Goal: Task Accomplishment & Management: Manage account settings

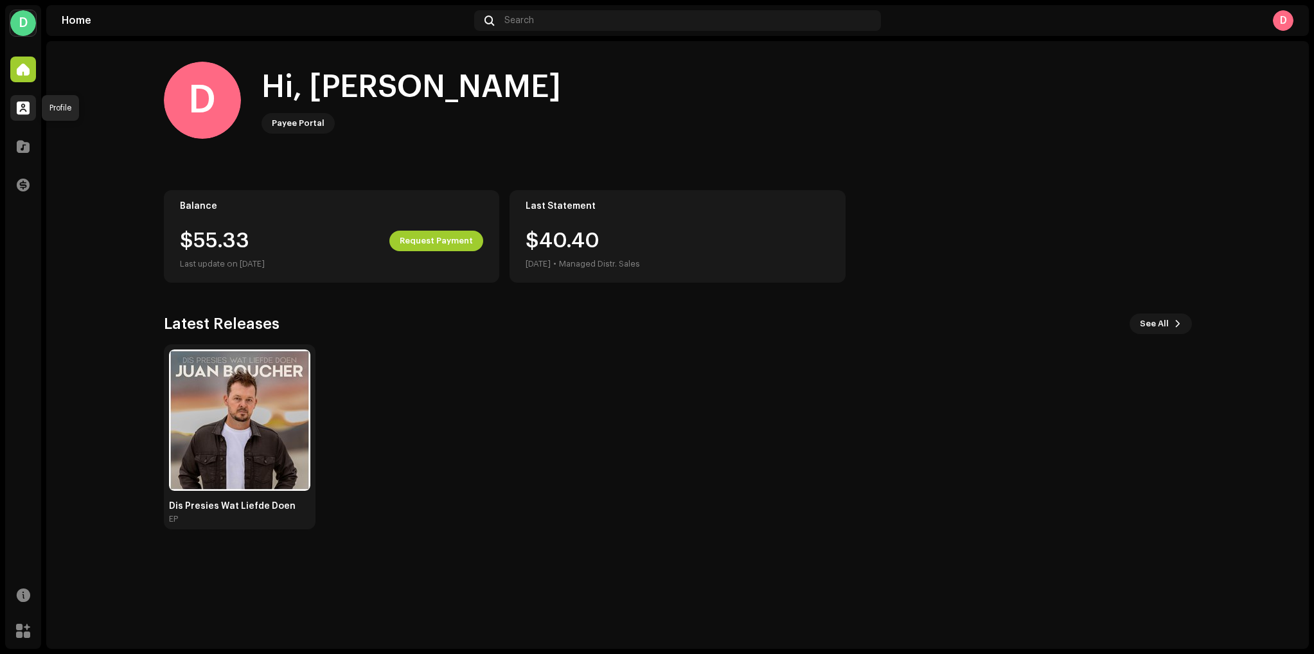
click at [23, 113] on span at bounding box center [23, 108] width 13 height 10
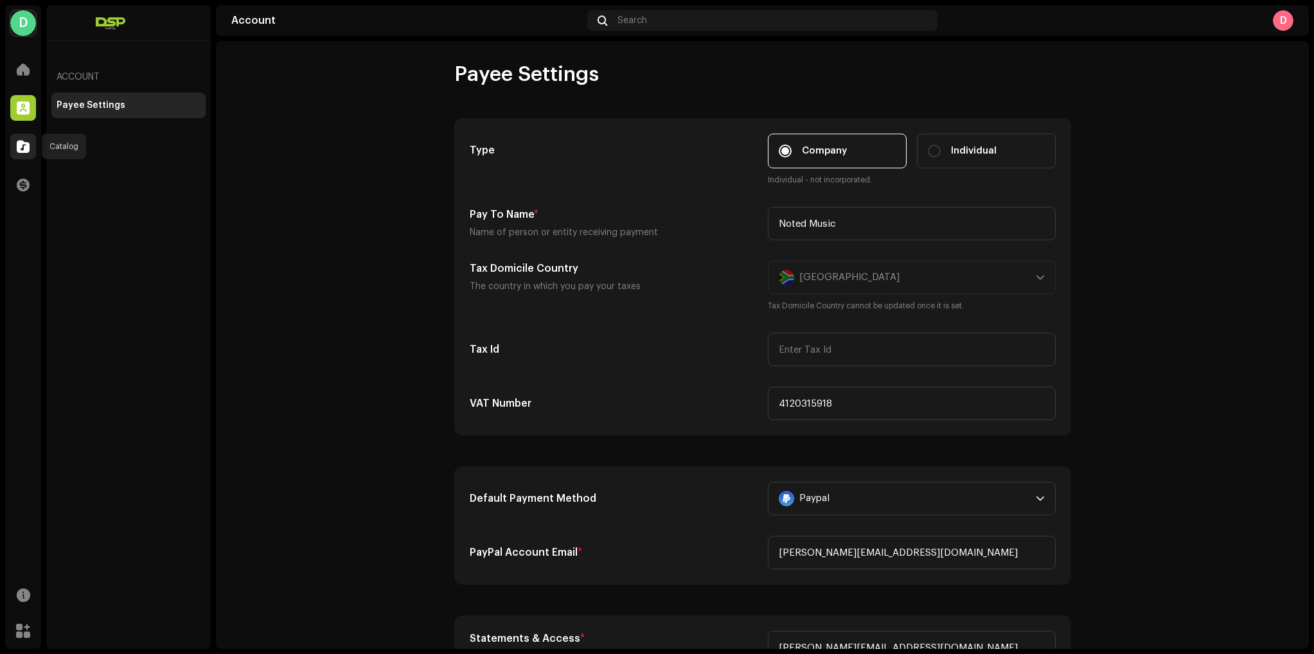
click at [24, 148] on span at bounding box center [23, 146] width 13 height 10
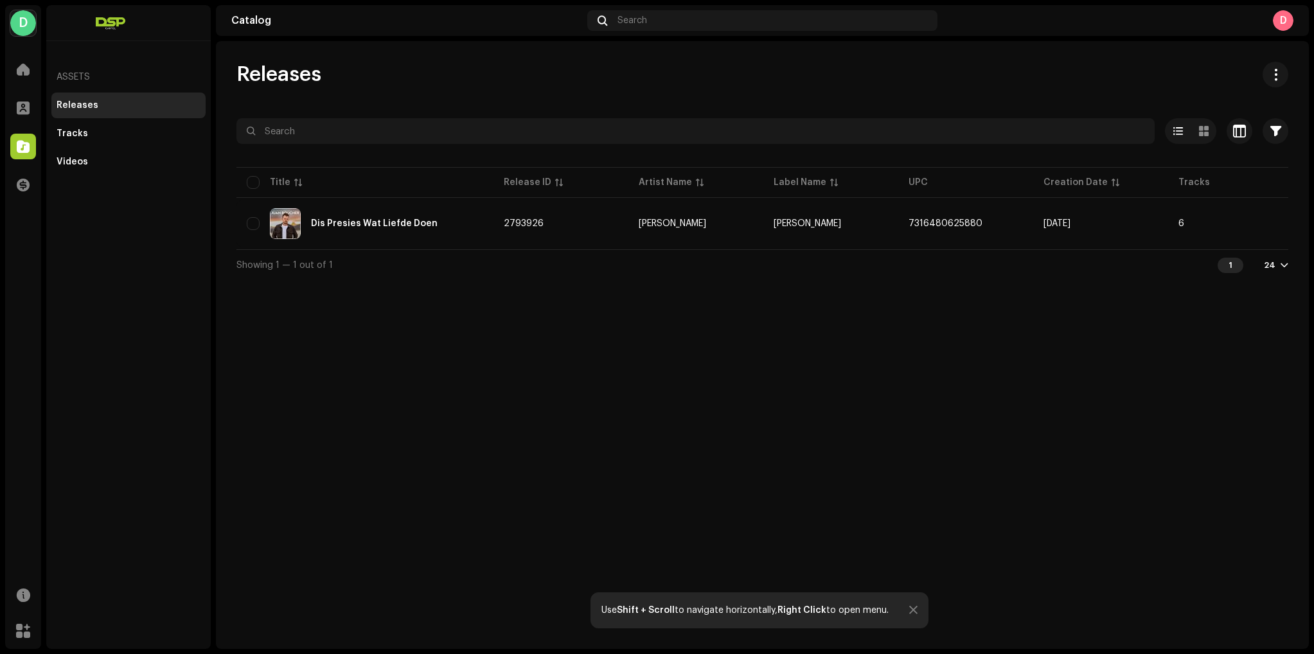
click at [27, 22] on div "D" at bounding box center [23, 23] width 26 height 26
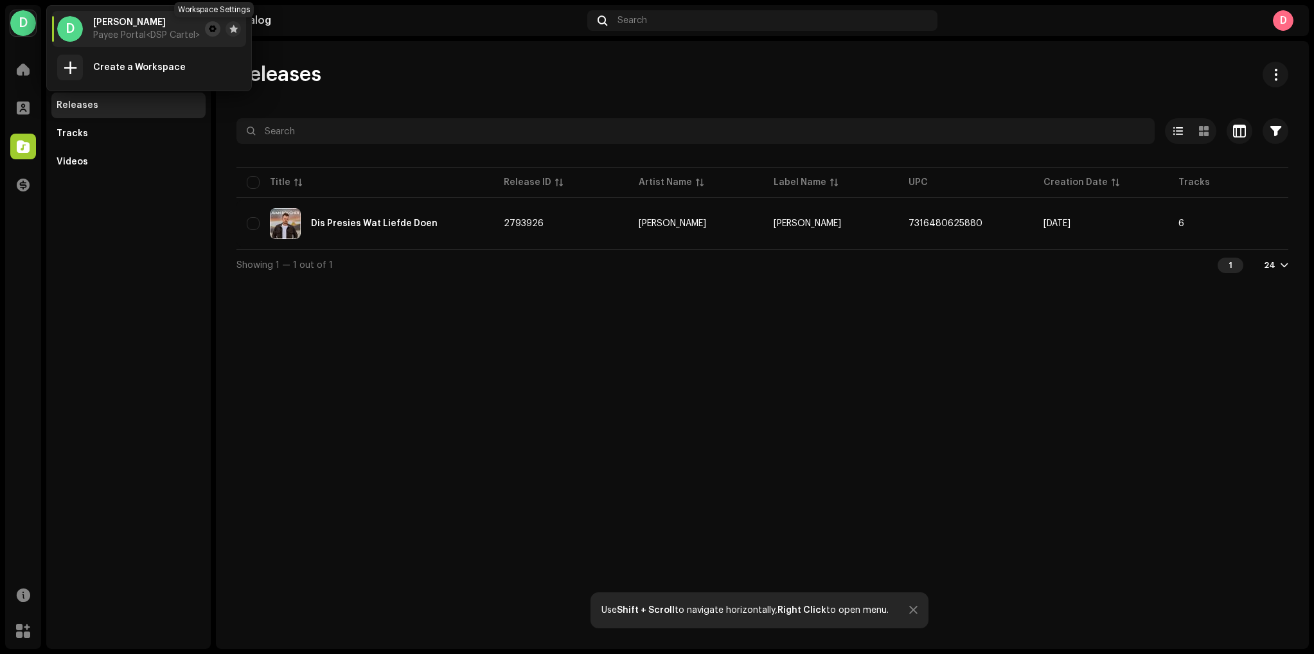
click at [213, 28] on span at bounding box center [213, 29] width 8 height 10
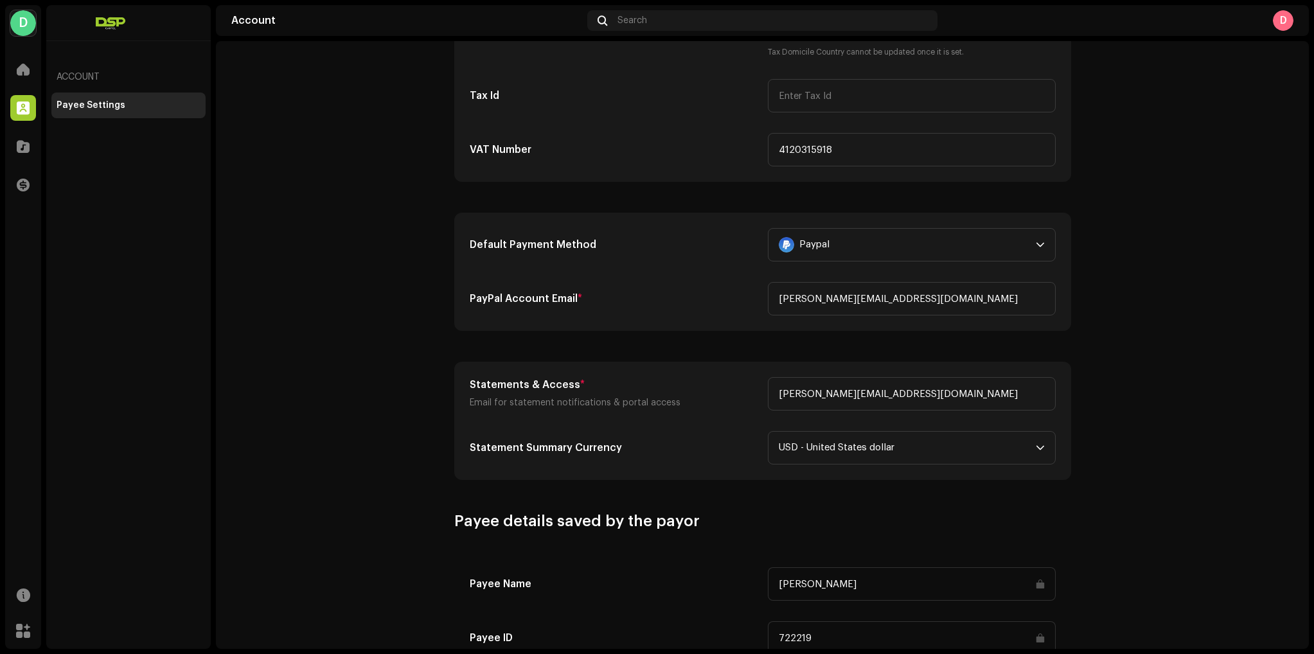
scroll to position [256, 0]
click at [1041, 251] on p-select "Paypal" at bounding box center [912, 242] width 288 height 33
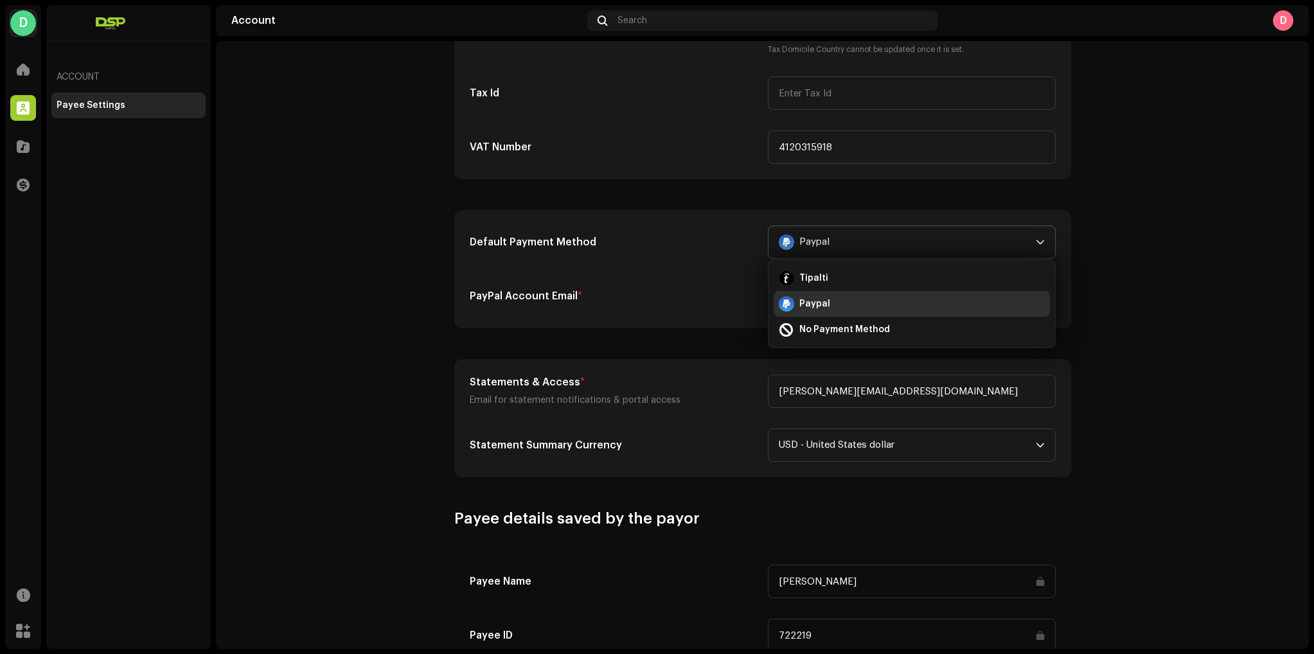
click at [825, 302] on div "Paypal" at bounding box center [912, 303] width 266 height 15
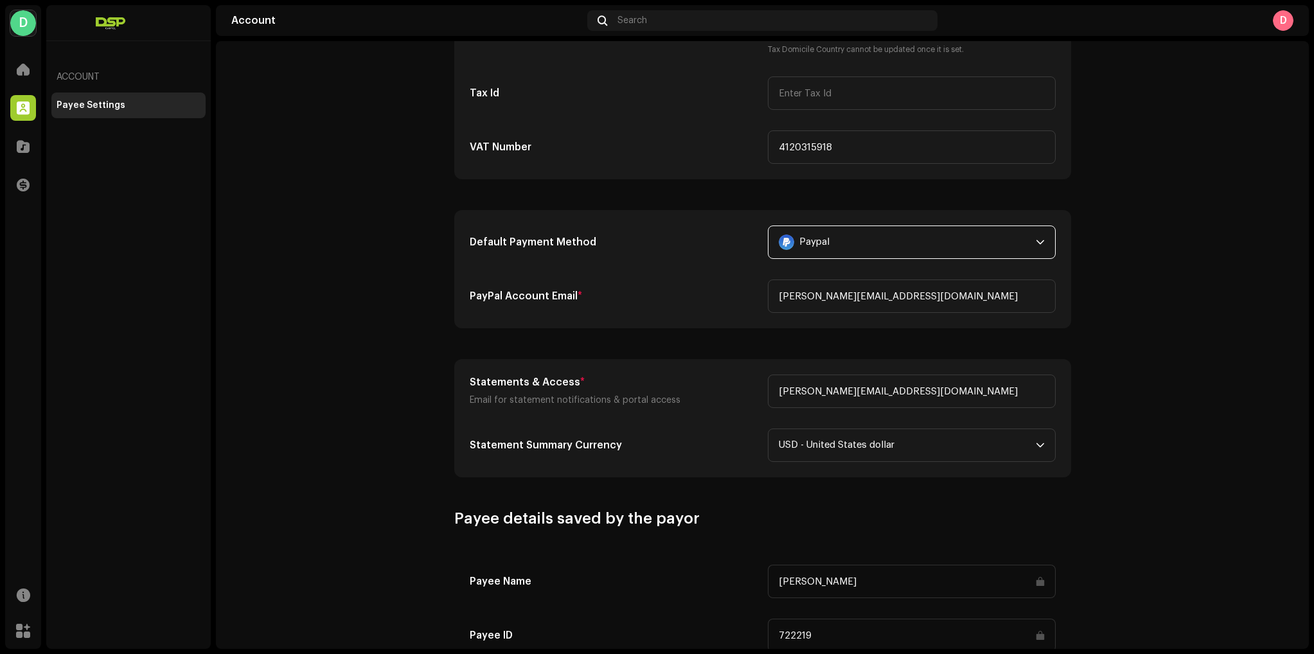
click at [1036, 240] on icon "dropdown trigger" at bounding box center [1040, 242] width 9 height 9
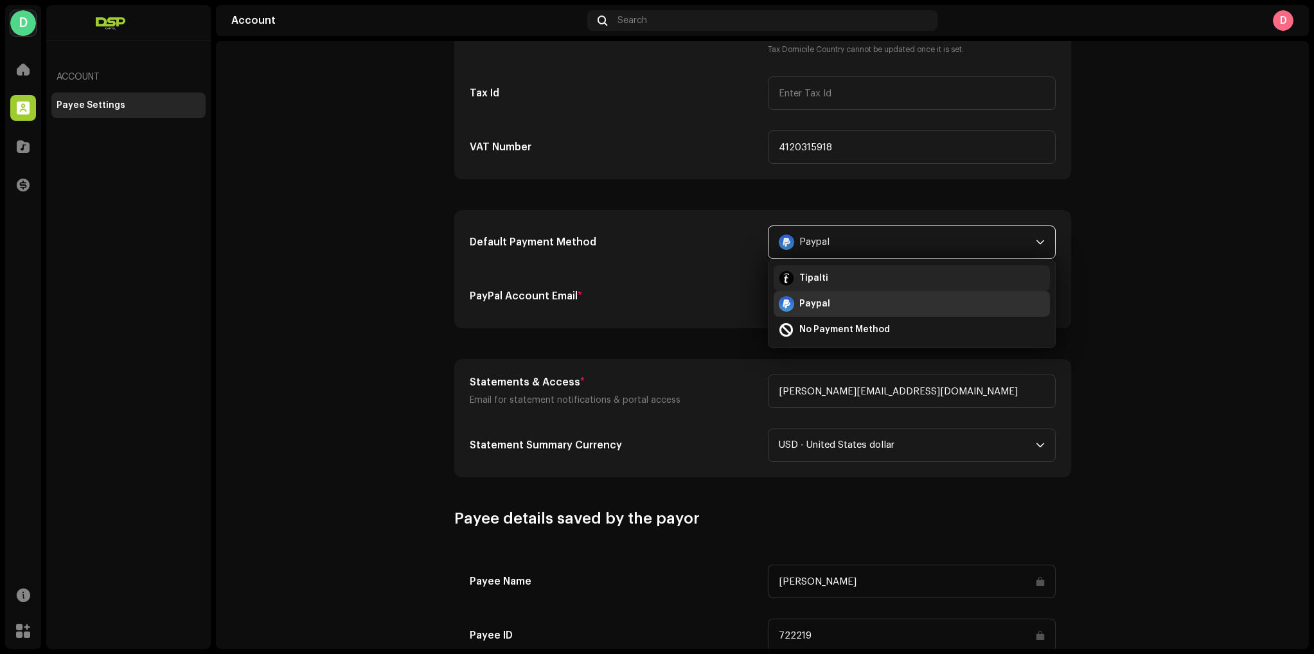
click at [822, 273] on div "Tipalti" at bounding box center [912, 278] width 266 height 15
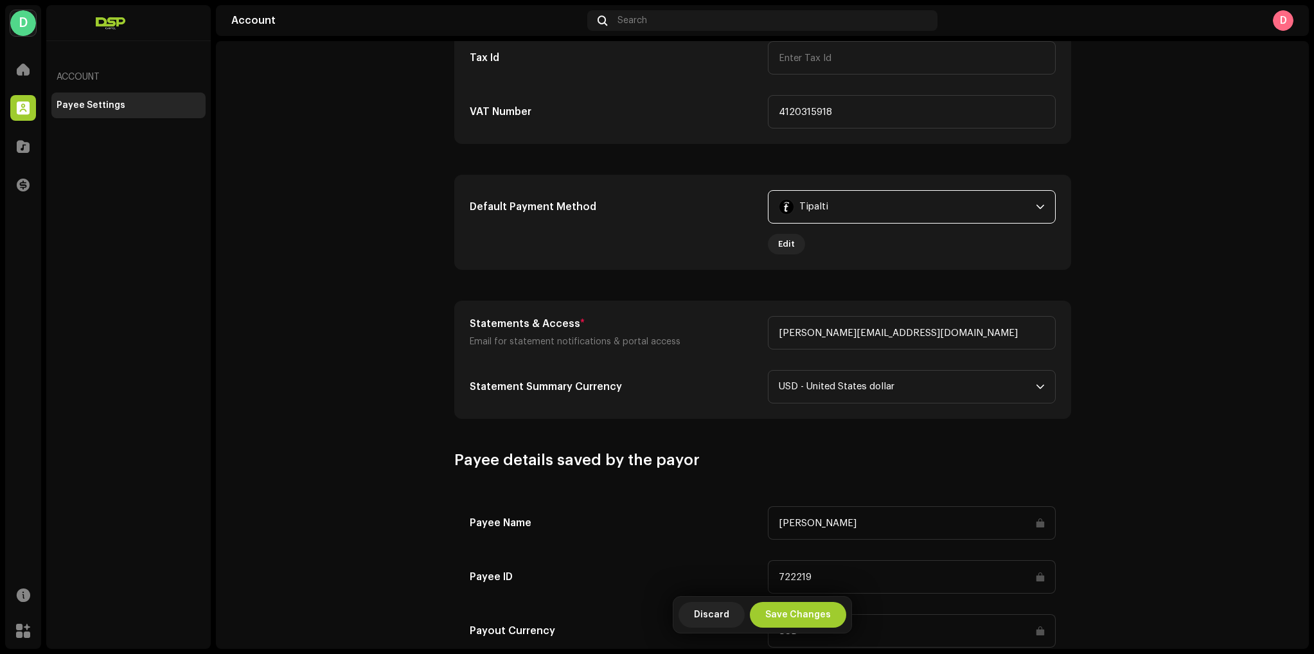
scroll to position [337, 0]
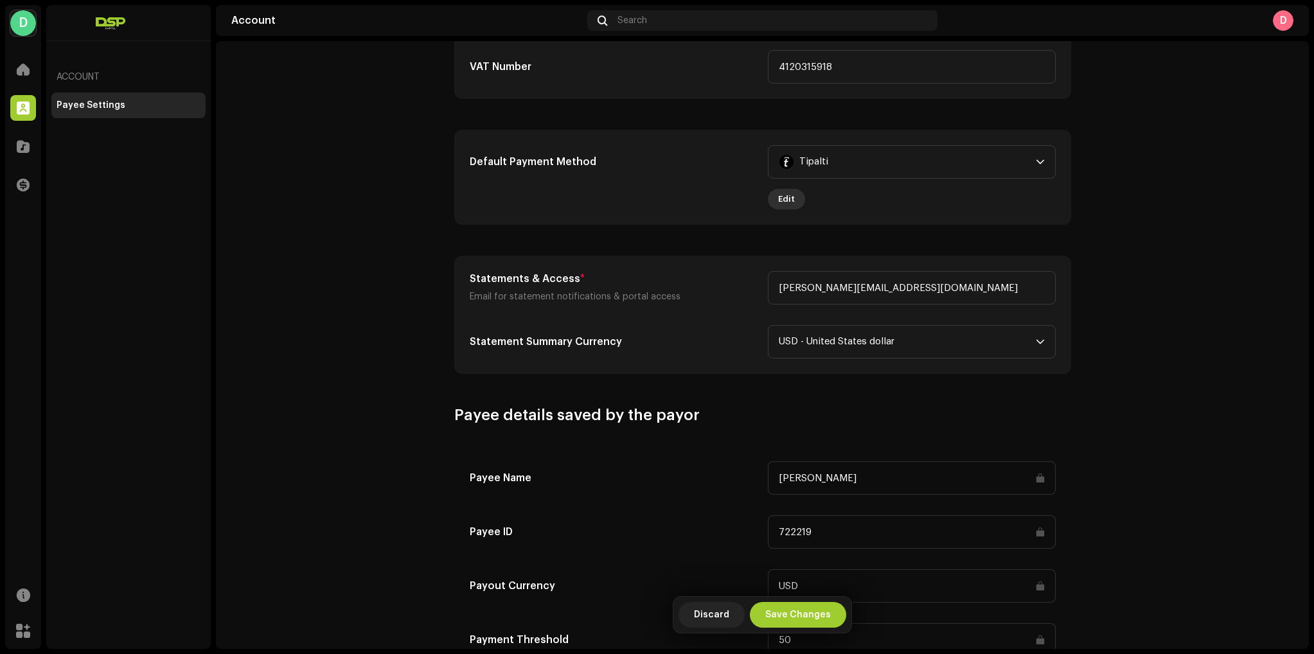
click at [788, 194] on span "Edit" at bounding box center [786, 199] width 17 height 26
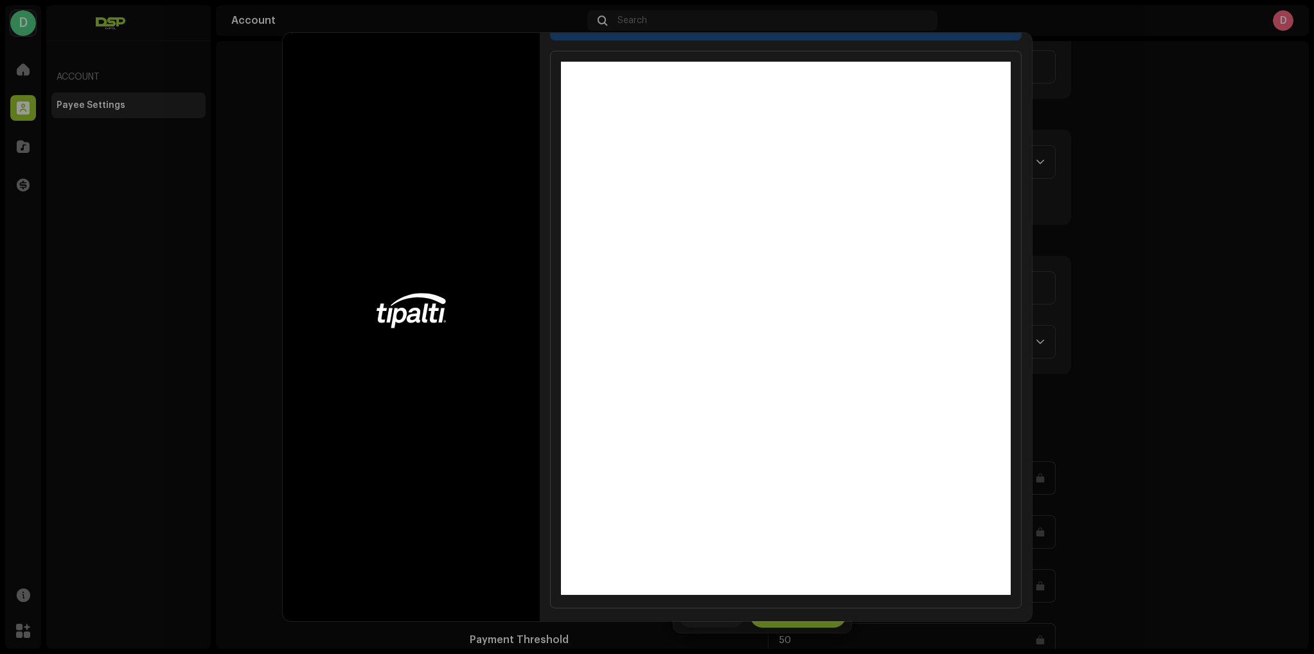
scroll to position [36, 0]
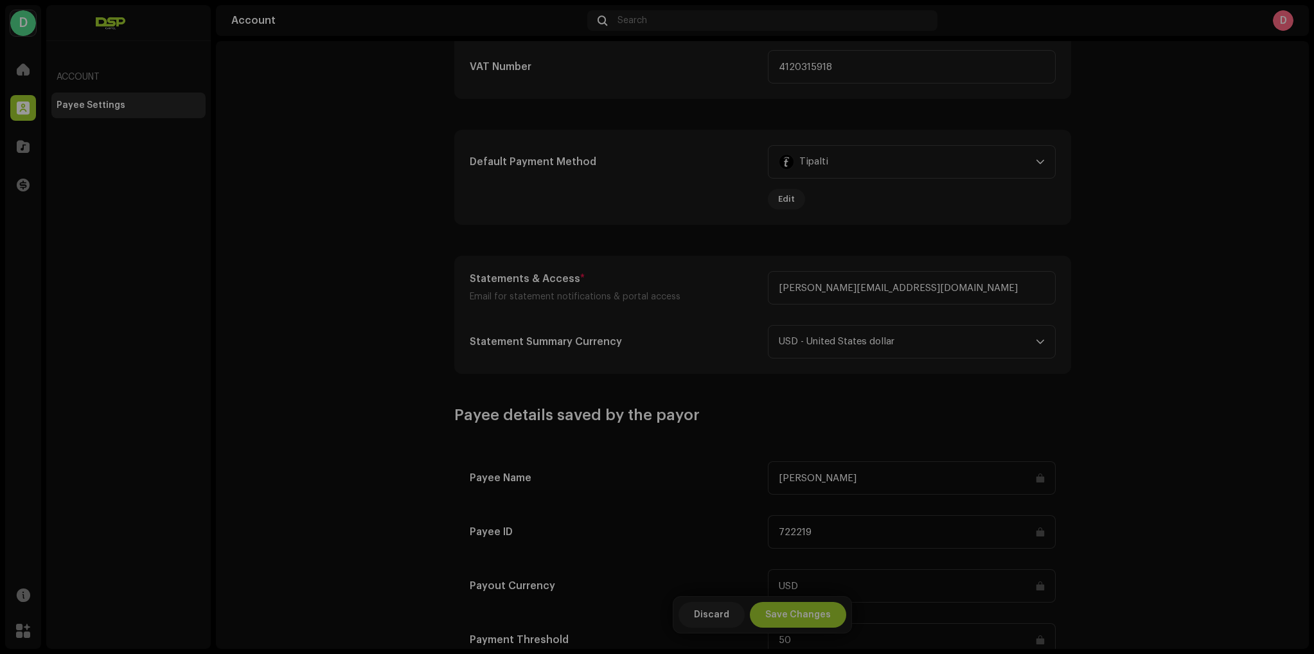
click at [1185, 202] on div "Complete the form below to finish payment setup" at bounding box center [657, 327] width 1314 height 654
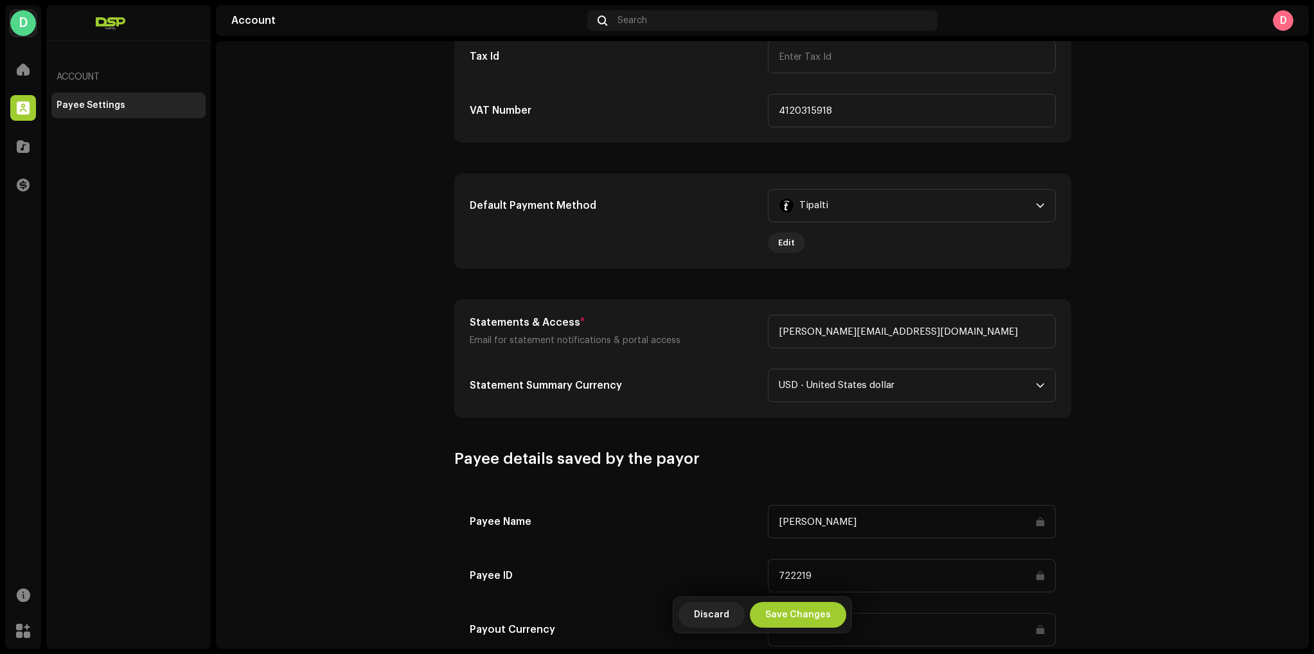
scroll to position [271, 0]
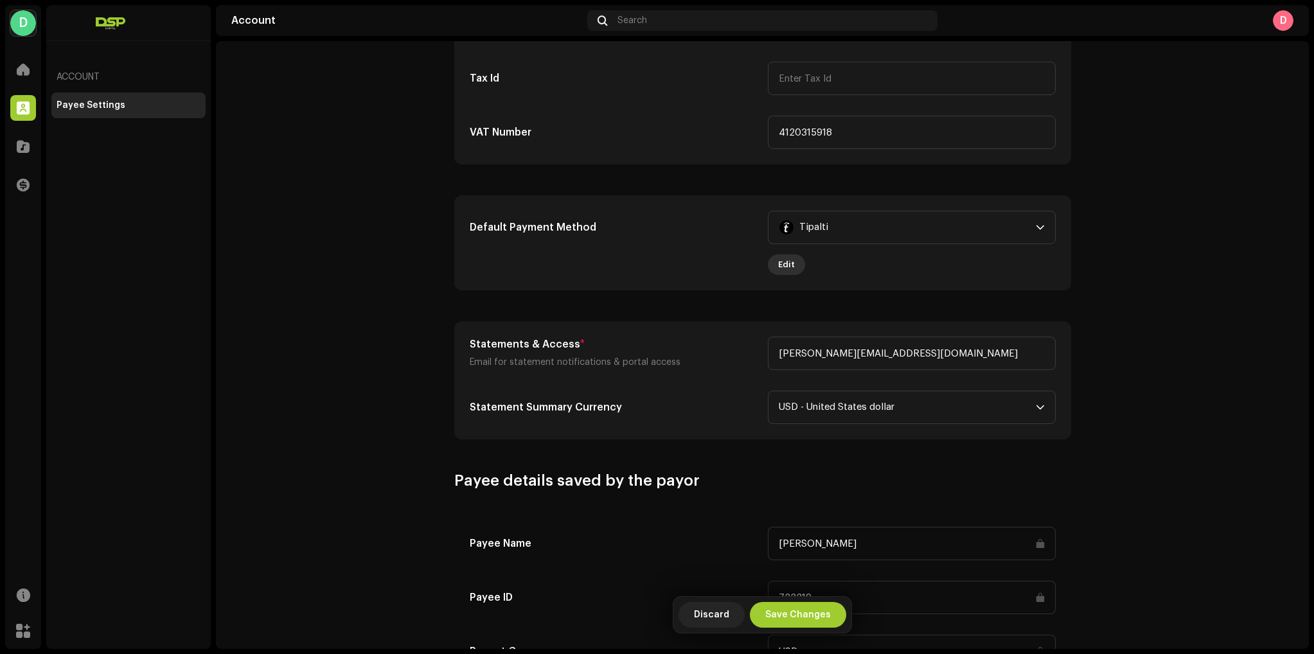
click at [781, 263] on span "Edit" at bounding box center [786, 265] width 17 height 26
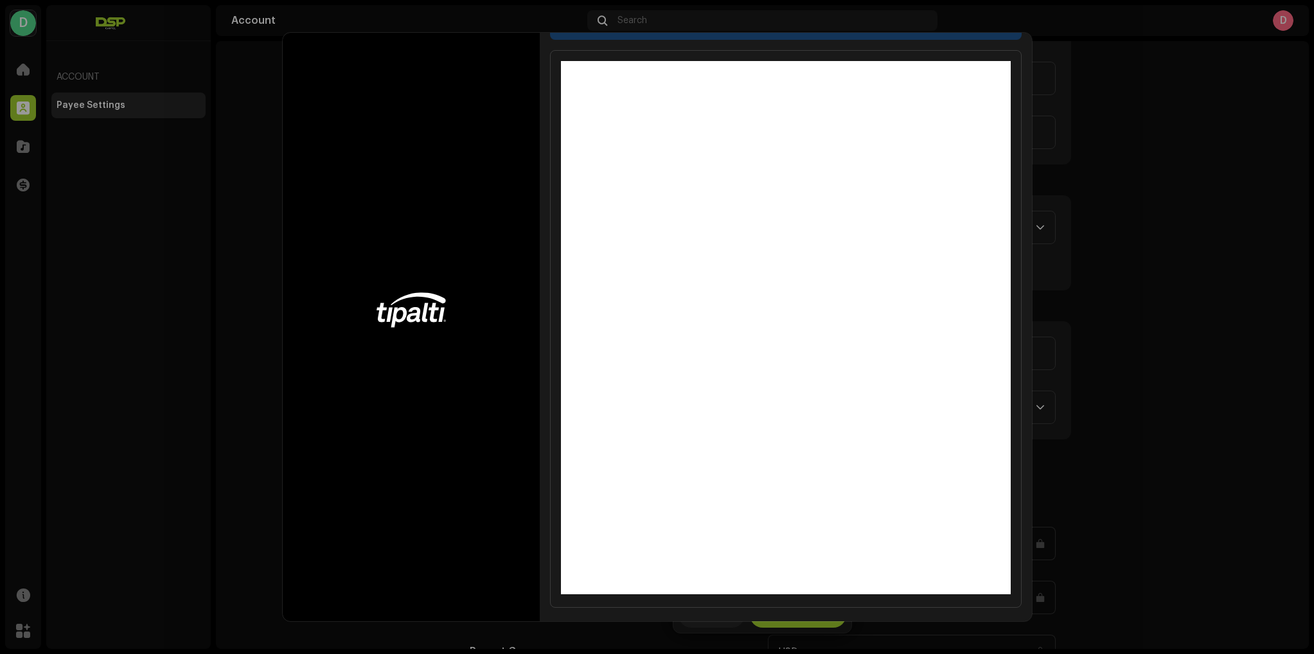
scroll to position [36, 0]
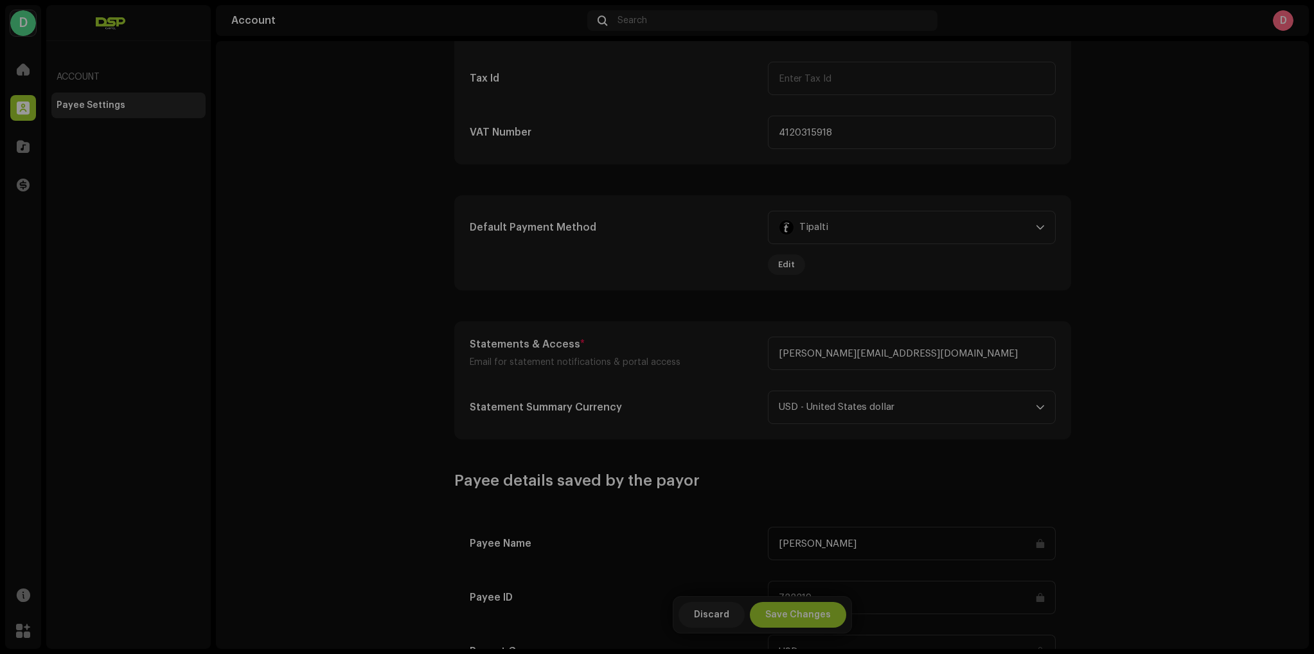
click at [1159, 342] on div "Complete the form below to finish payment setup" at bounding box center [657, 327] width 1314 height 654
